Goal: Transaction & Acquisition: Purchase product/service

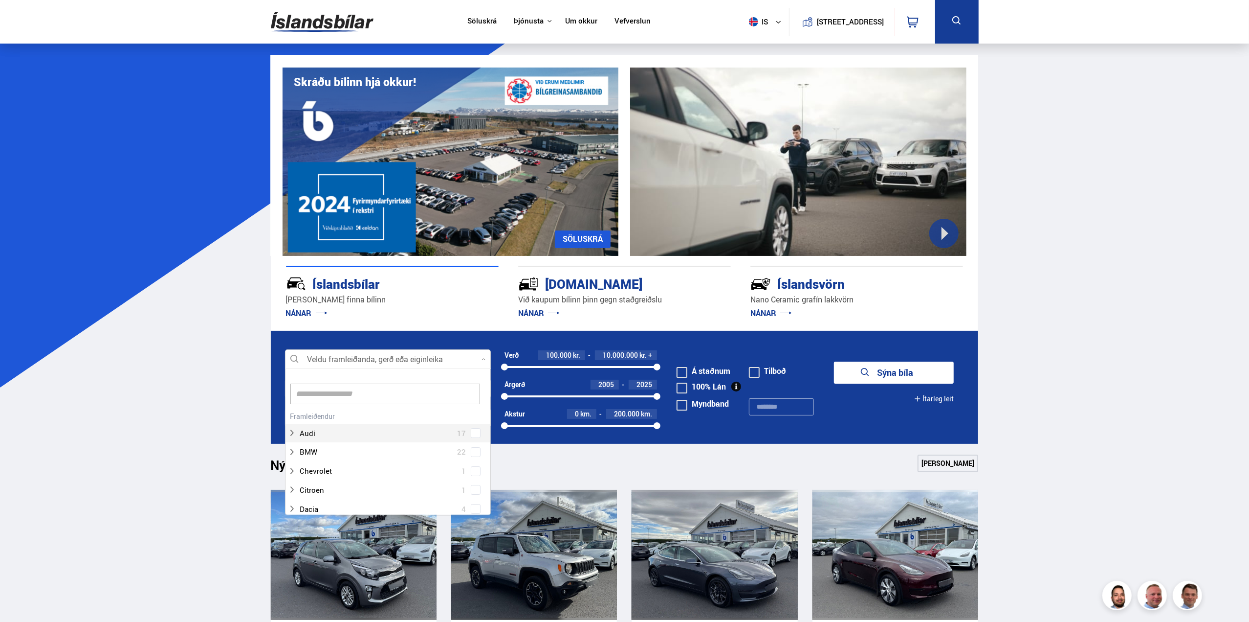
click at [379, 362] on div at bounding box center [388, 360] width 206 height 20
type input "****"
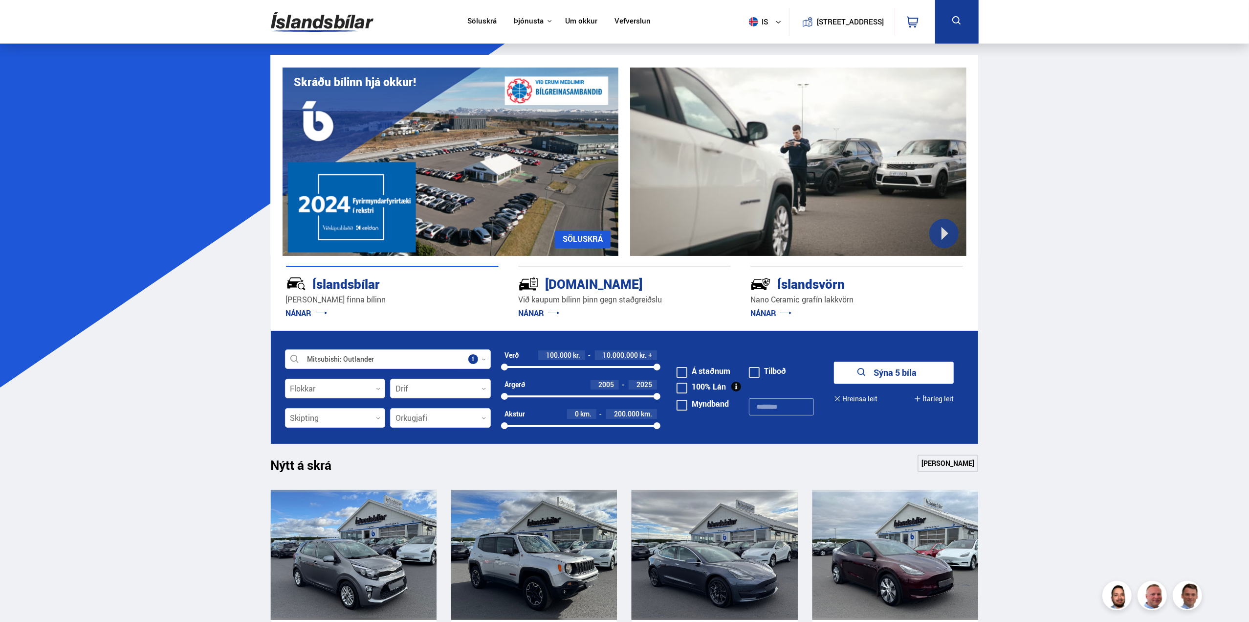
click at [915, 367] on button "Sýna 5 bíla" at bounding box center [894, 372] width 120 height 22
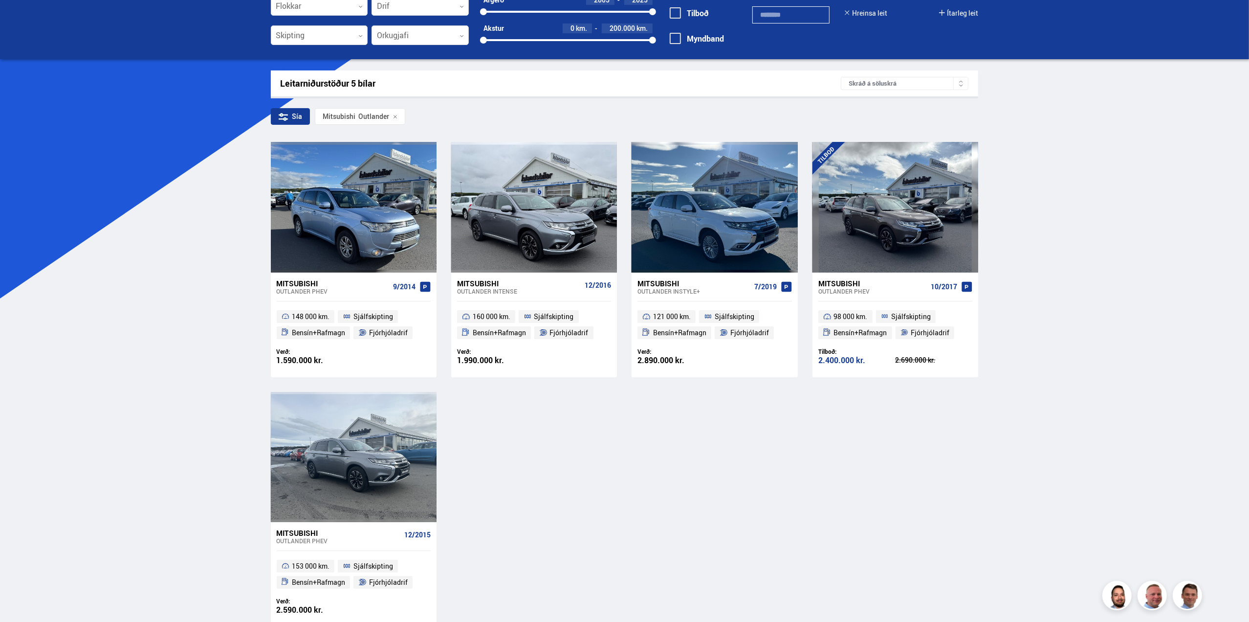
scroll to position [98, 0]
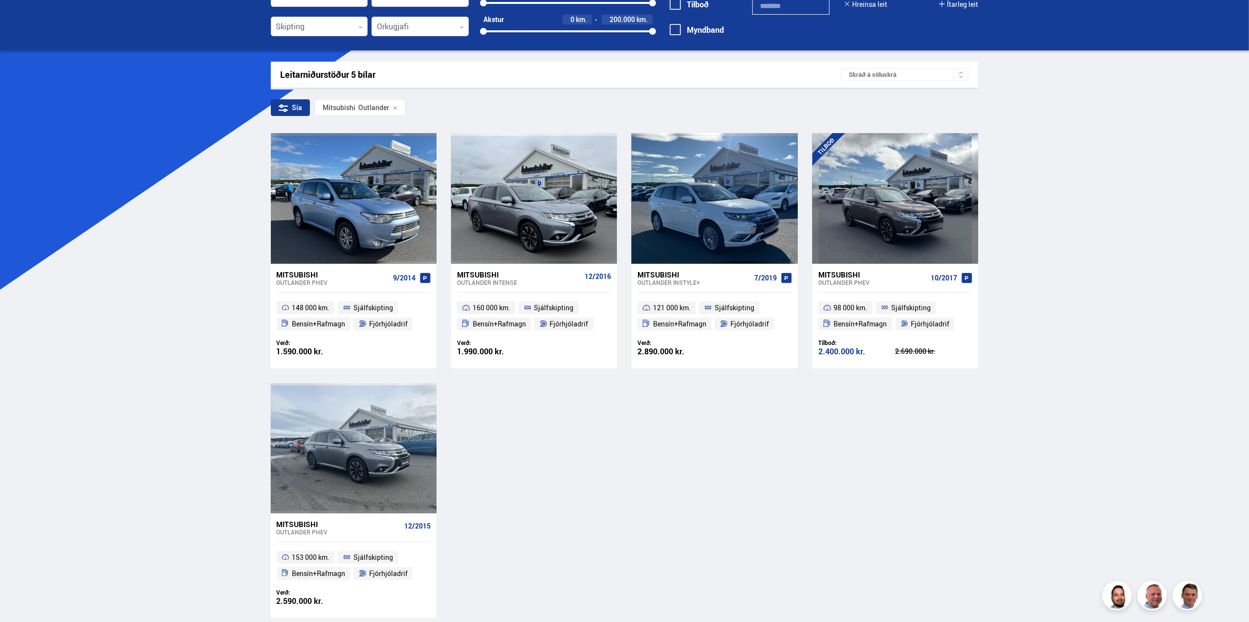
click at [553, 276] on div "Mitsubishi" at bounding box center [519, 274] width 124 height 9
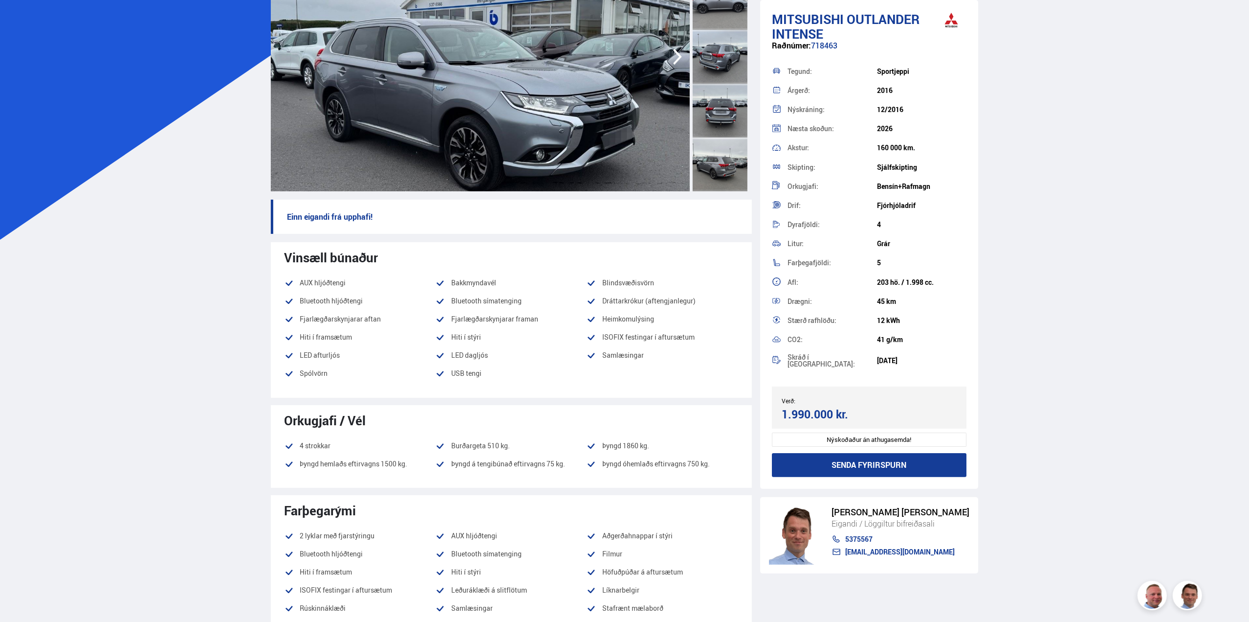
scroll to position [49, 0]
